Goal: Task Accomplishment & Management: Manage account settings

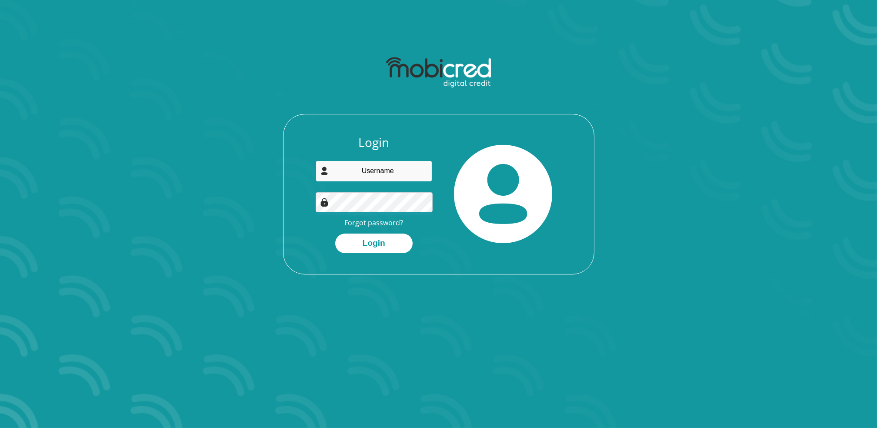
click at [370, 164] on input "email" at bounding box center [374, 170] width 117 height 21
type input "[EMAIL_ADDRESS][DOMAIN_NAME]"
drag, startPoint x: 324, startPoint y: 227, endPoint x: 361, endPoint y: 215, distance: 38.5
click at [361, 215] on div "Login dane.moodley@selog.co.za Forgot password? Login" at bounding box center [374, 194] width 130 height 118
click at [361, 218] on link "Forgot password?" at bounding box center [373, 223] width 59 height 10
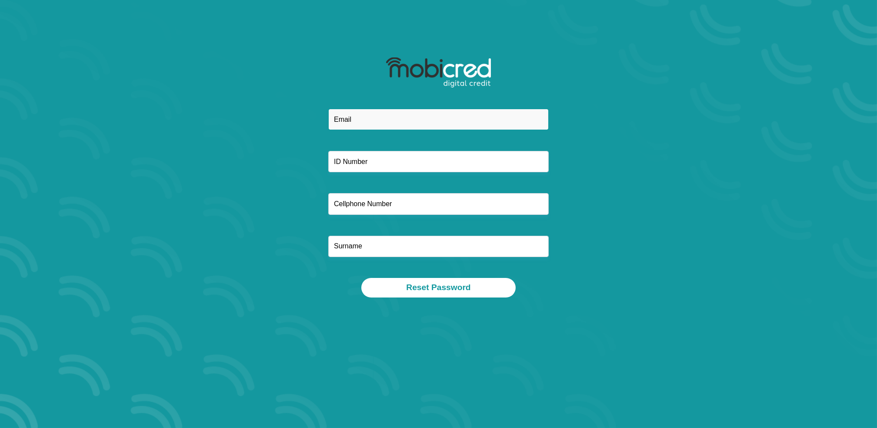
click at [367, 119] on input "email" at bounding box center [438, 119] width 221 height 21
type input "[EMAIL_ADDRESS][DOMAIN_NAME]"
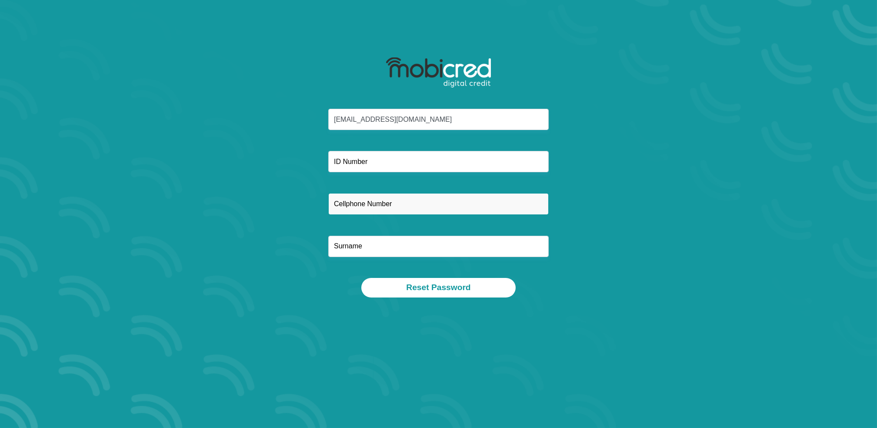
type input "0833904087"
type input "Moodley"
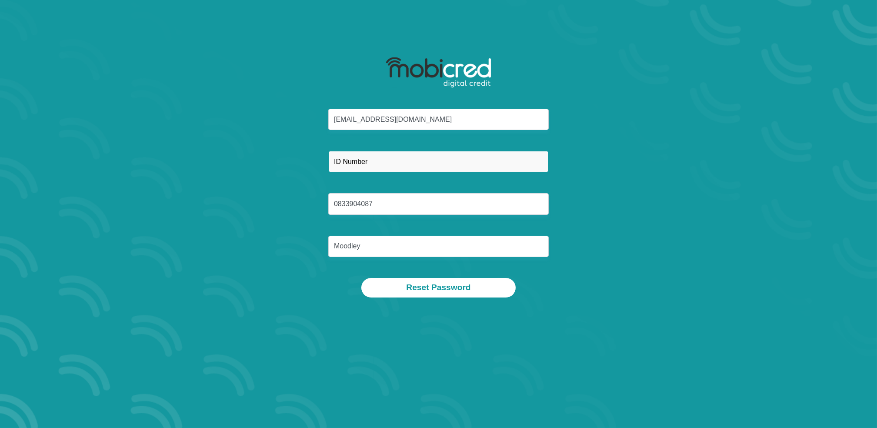
click at [379, 154] on input "text" at bounding box center [438, 161] width 221 height 21
type input "8507225157086"
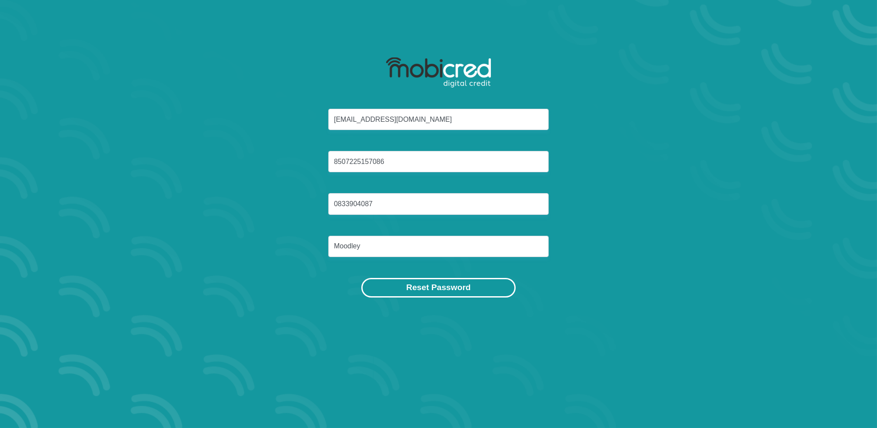
click at [417, 278] on button "Reset Password" at bounding box center [438, 288] width 154 height 20
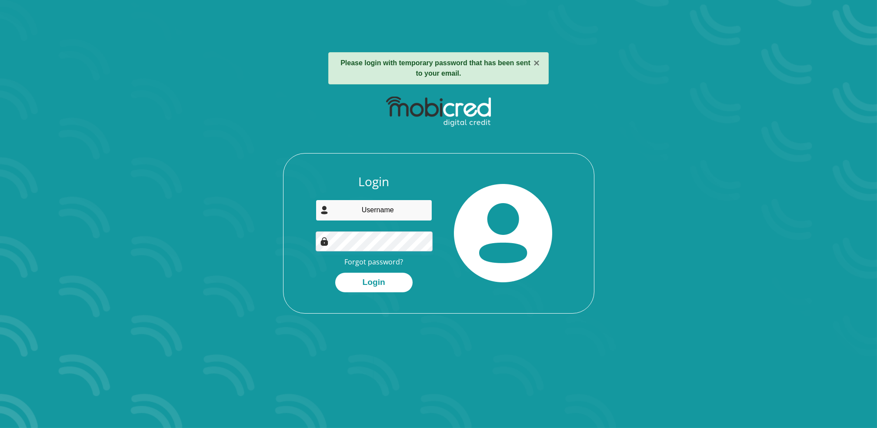
click at [374, 206] on input "email" at bounding box center [374, 210] width 117 height 21
type input "dane.moodley@selog.co.za"
click at [306, 256] on div "Login dane.moodley@selog.co.za Forgot password? Login" at bounding box center [439, 243] width 311 height 139
click at [364, 273] on button "Login" at bounding box center [373, 283] width 77 height 20
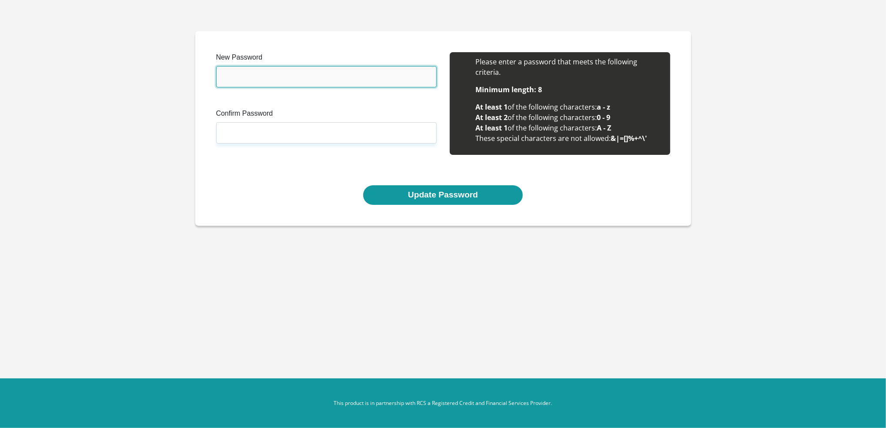
click at [235, 71] on input "New Password" at bounding box center [326, 76] width 221 height 21
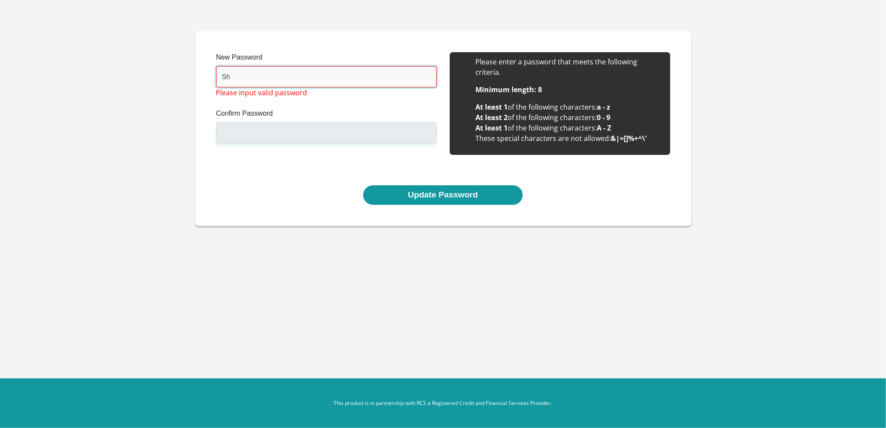
type input "S"
type input "F"
type input "D"
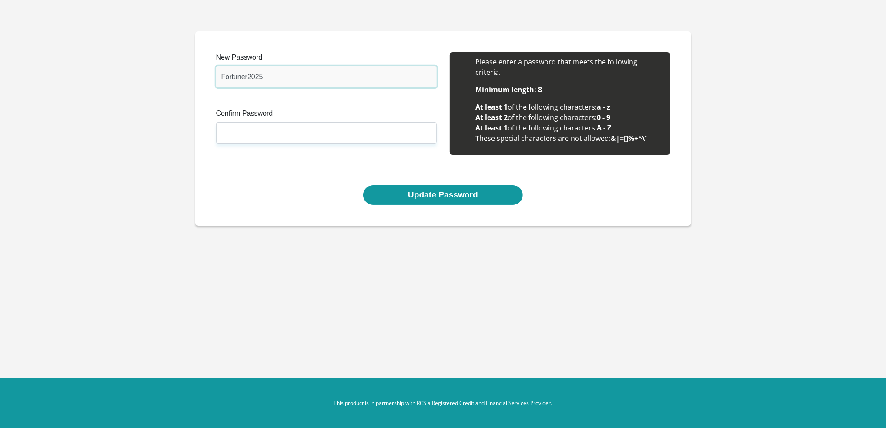
type input "Fortuner2025"
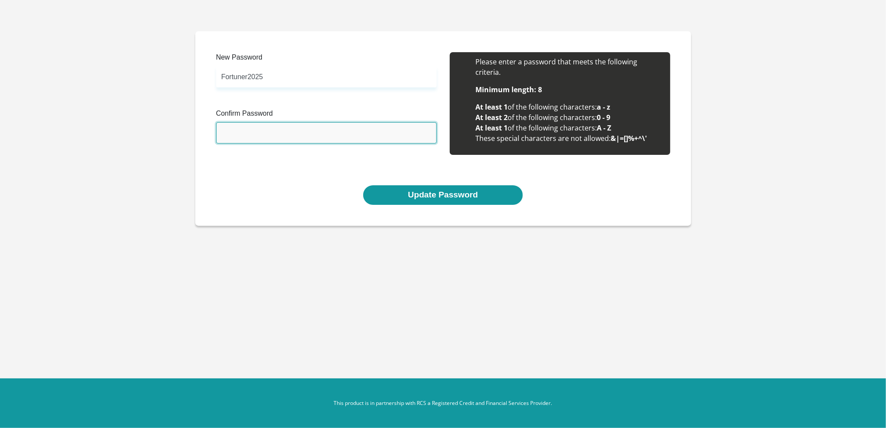
click at [237, 122] on input "Confirm Password" at bounding box center [326, 132] width 221 height 21
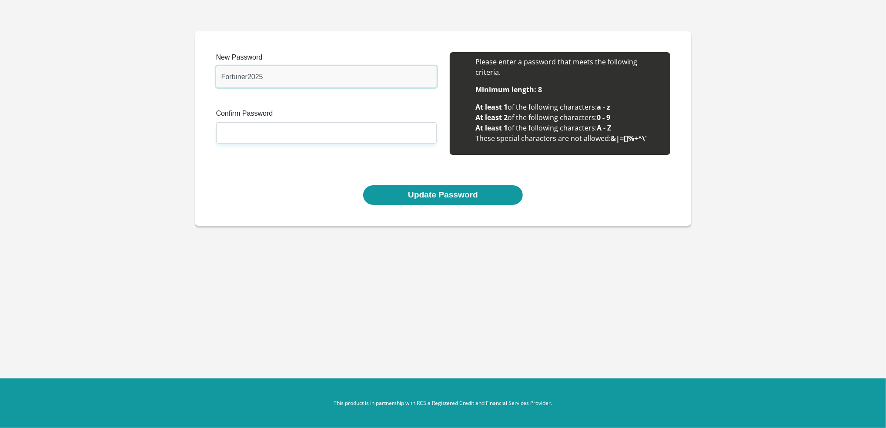
click at [254, 77] on input "Fortuner2025" at bounding box center [326, 76] width 221 height 21
click at [259, 71] on input "Fortuner2025" at bounding box center [326, 76] width 221 height 21
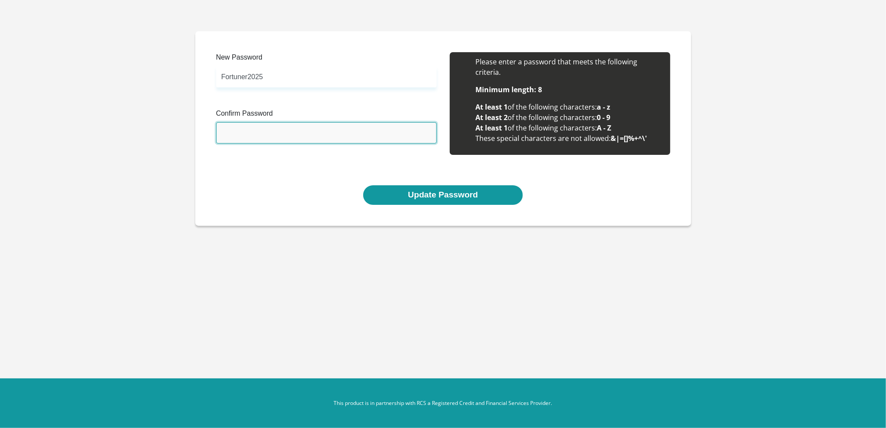
click at [228, 124] on input "Confirm Password" at bounding box center [326, 132] width 221 height 21
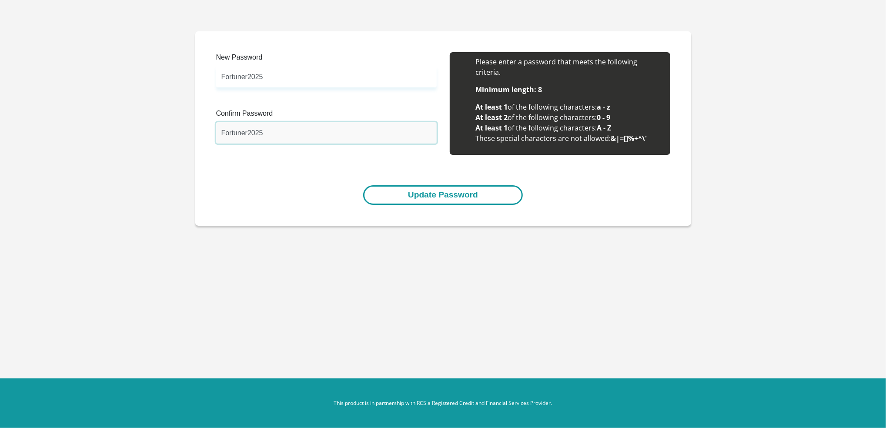
type input "Fortuner2025"
click at [414, 185] on button "Update Password" at bounding box center [443, 195] width 160 height 20
